Goal: Find specific page/section: Find specific page/section

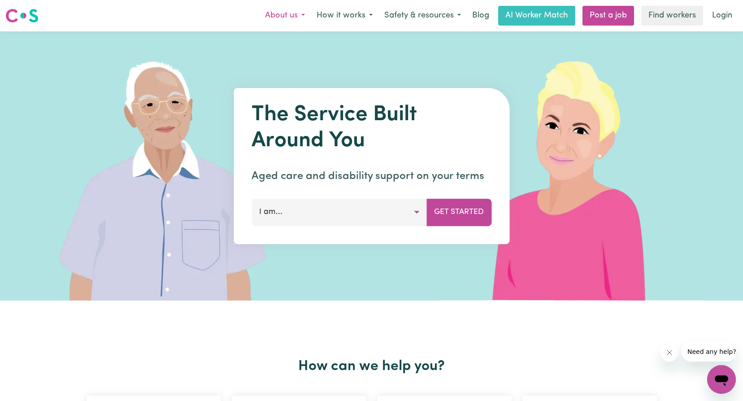
click at [287, 15] on button "About us" at bounding box center [285, 15] width 52 height 19
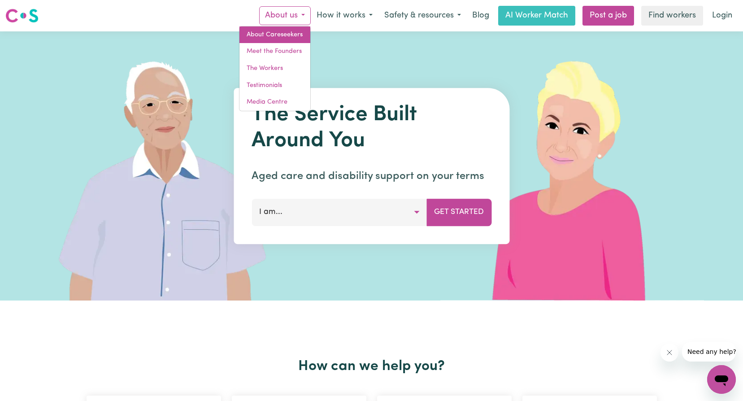
click at [281, 32] on link "About Careseekers" at bounding box center [274, 34] width 71 height 17
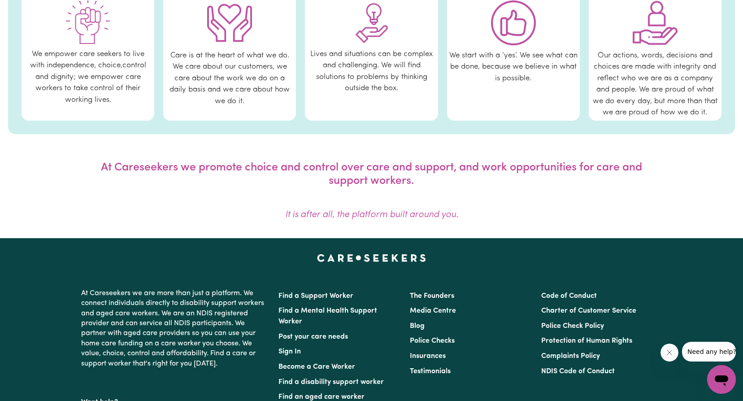
scroll to position [583, 0]
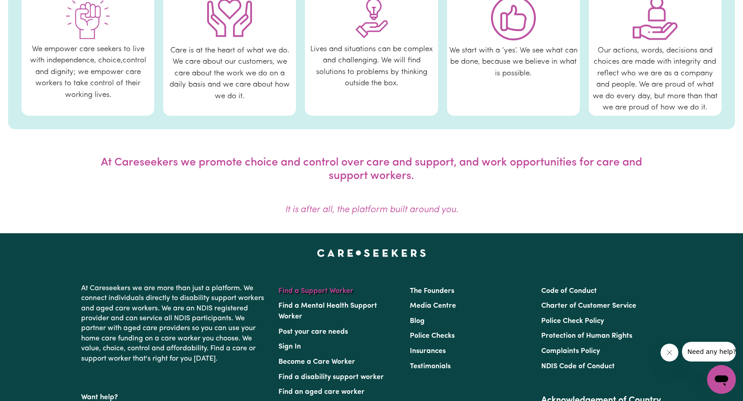
click at [305, 289] on link "Find a Support Worker" at bounding box center [315, 290] width 75 height 7
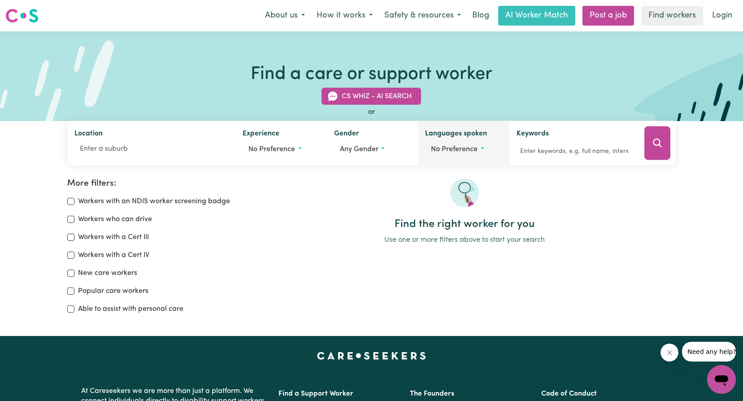
click at [461, 150] on span "No preference" at bounding box center [454, 149] width 47 height 7
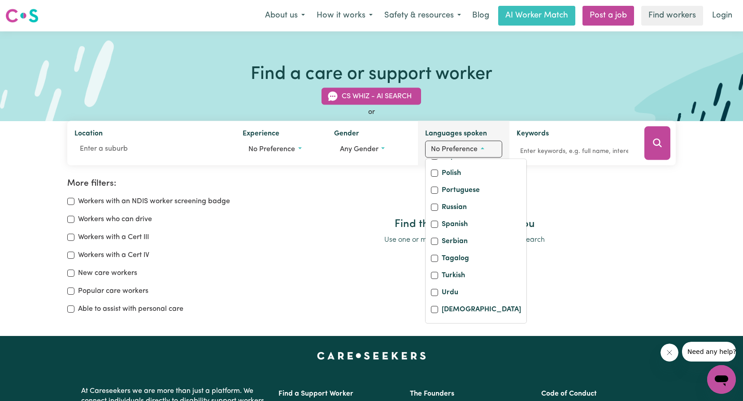
scroll to position [380, 0]
click at [441, 295] on div "No preference Australian Sign Language Arabic Armenian Bengali Chinese (Cantone…" at bounding box center [476, 241] width 102 height 165
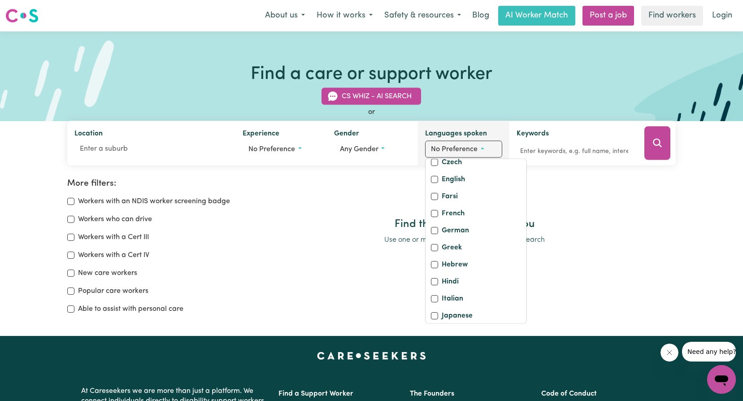
scroll to position [0, 0]
